Goal: Register for event/course

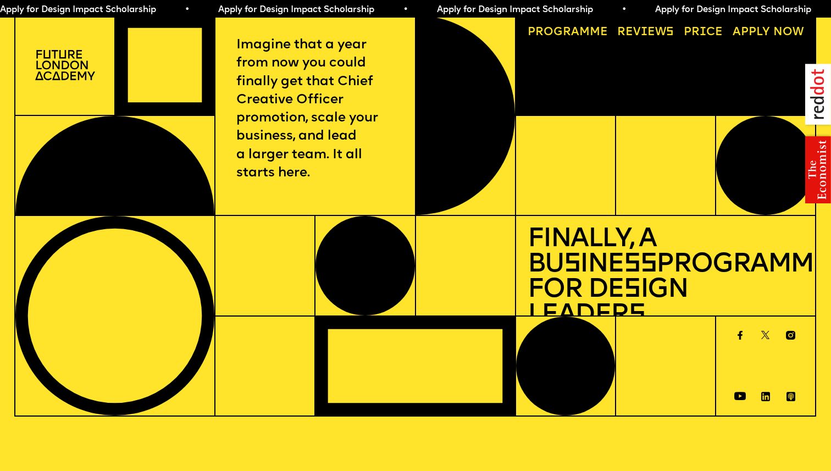
click at [638, 8] on span "Apply for Design Impact Scholarship • Apply for Design Impact Scholarship • App…" at bounding box center [543, 9] width 1092 height 9
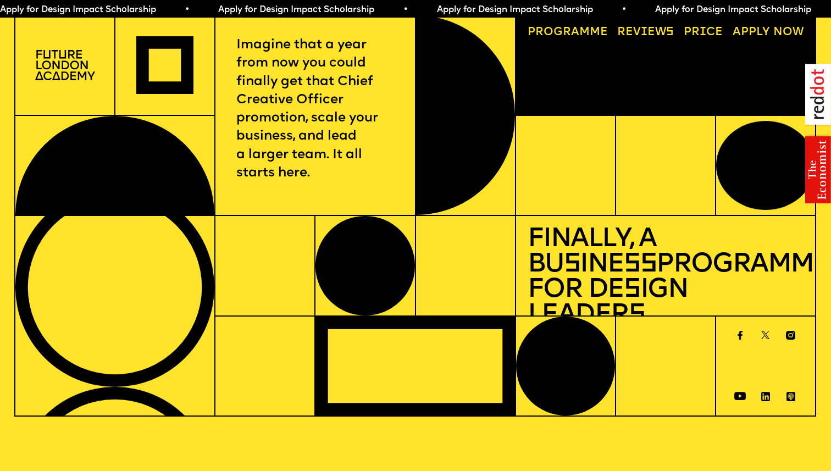
click at [575, 35] on span "a" at bounding box center [575, 32] width 8 height 12
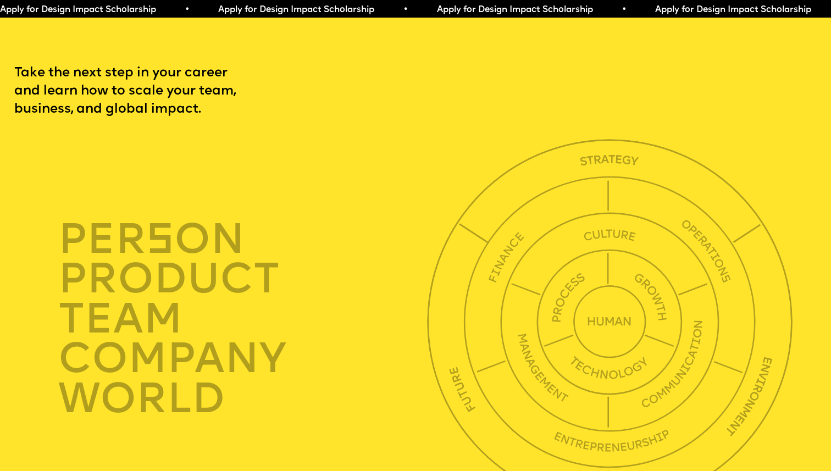
scroll to position [2844, 0]
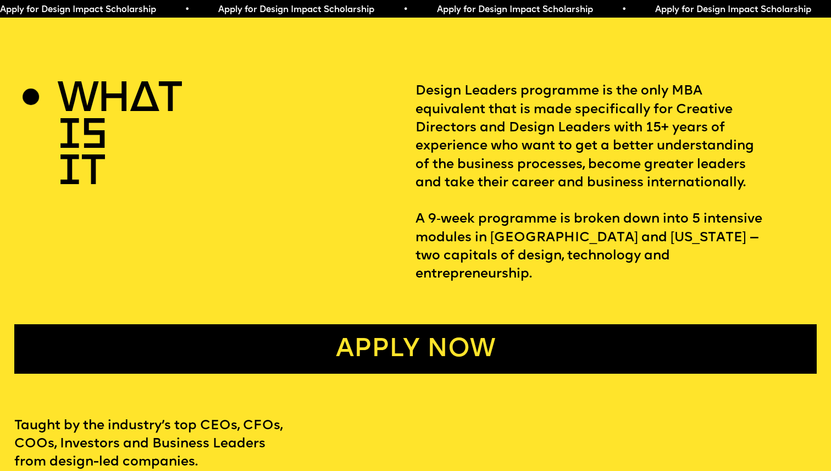
click at [373, 324] on link "Apply now" at bounding box center [415, 348] width 803 height 49
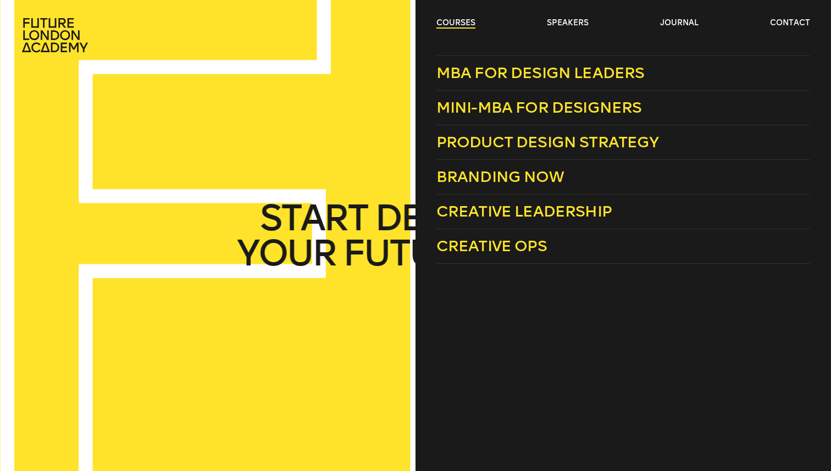
click at [465, 21] on link "courses" at bounding box center [455, 23] width 39 height 11
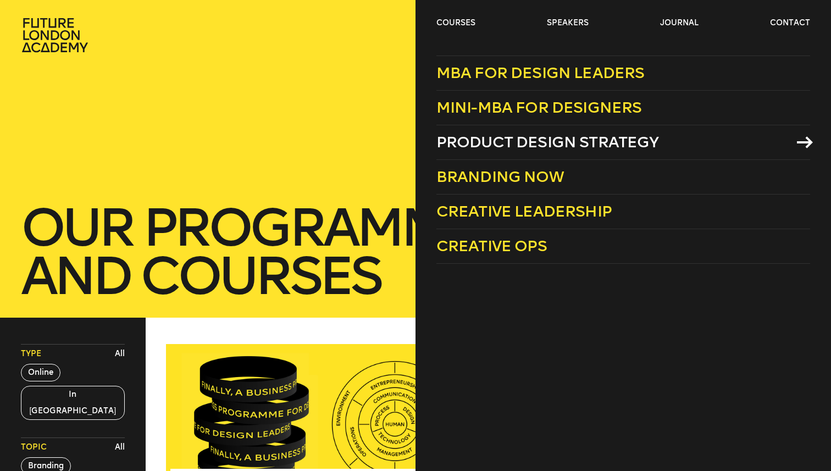
click at [473, 146] on span "Product Design Strategy" at bounding box center [547, 142] width 223 height 18
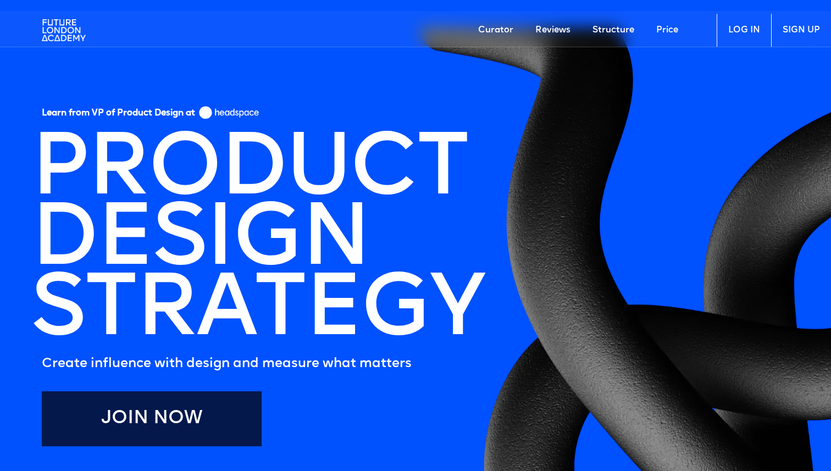
click at [226, 426] on link "Join Now" at bounding box center [152, 418] width 220 height 55
